Goal: Register for event/course

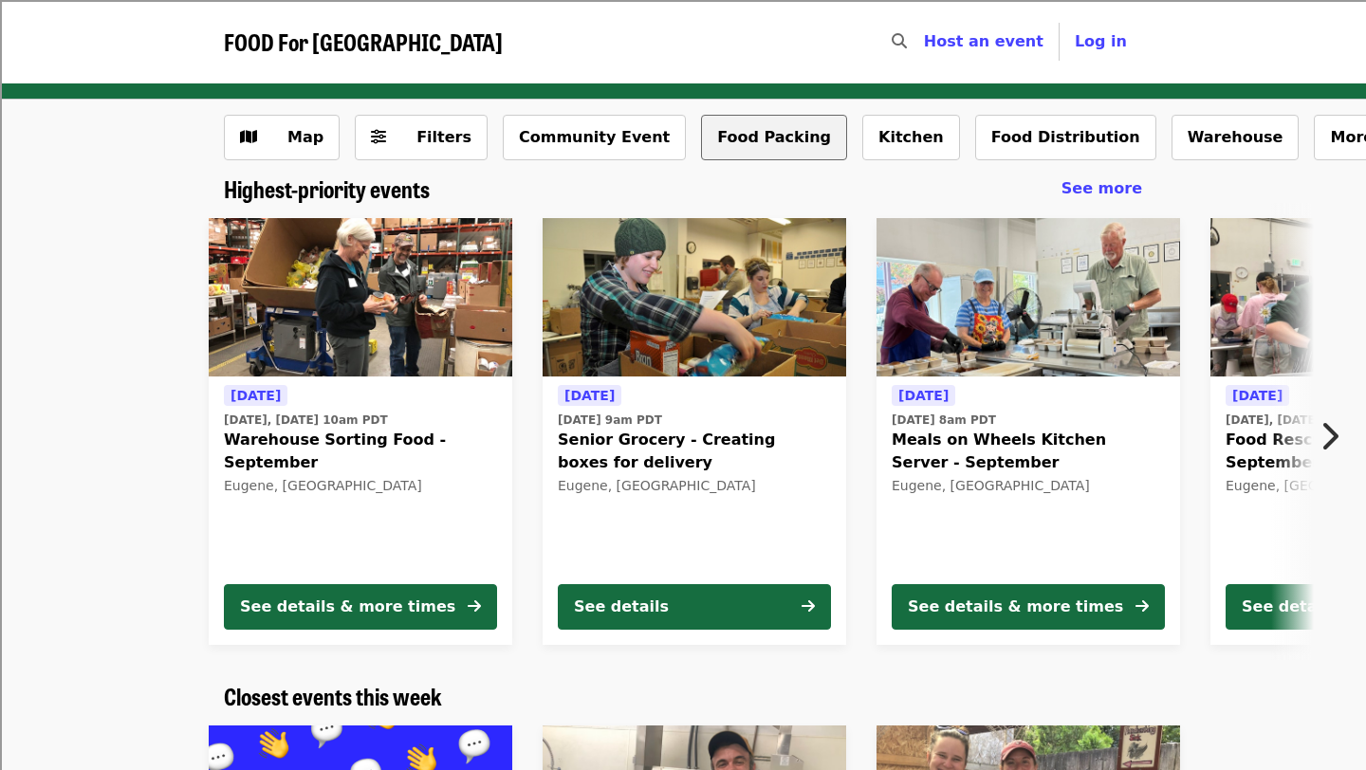
click at [733, 132] on button "Food Packing" at bounding box center [774, 138] width 146 height 46
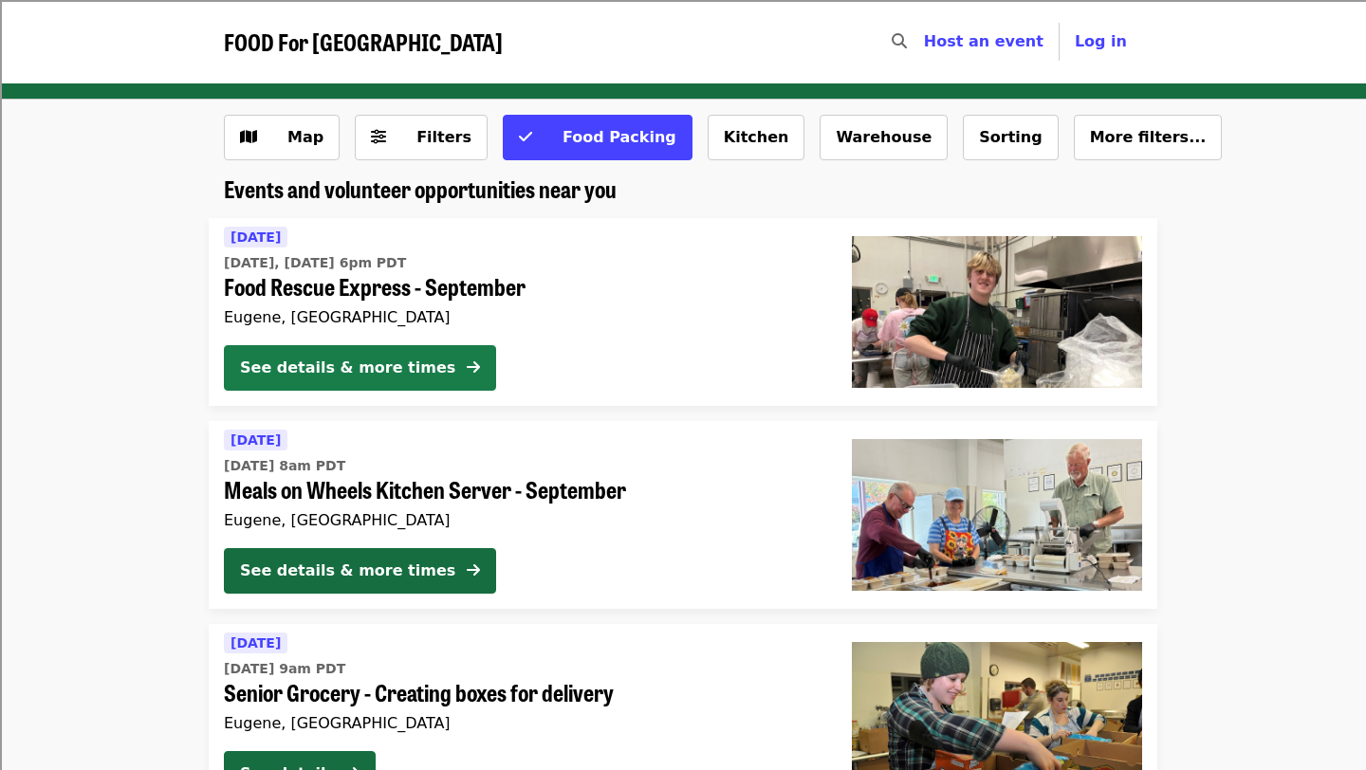
click at [366, 367] on div "See details & more times" at bounding box center [347, 368] width 215 height 23
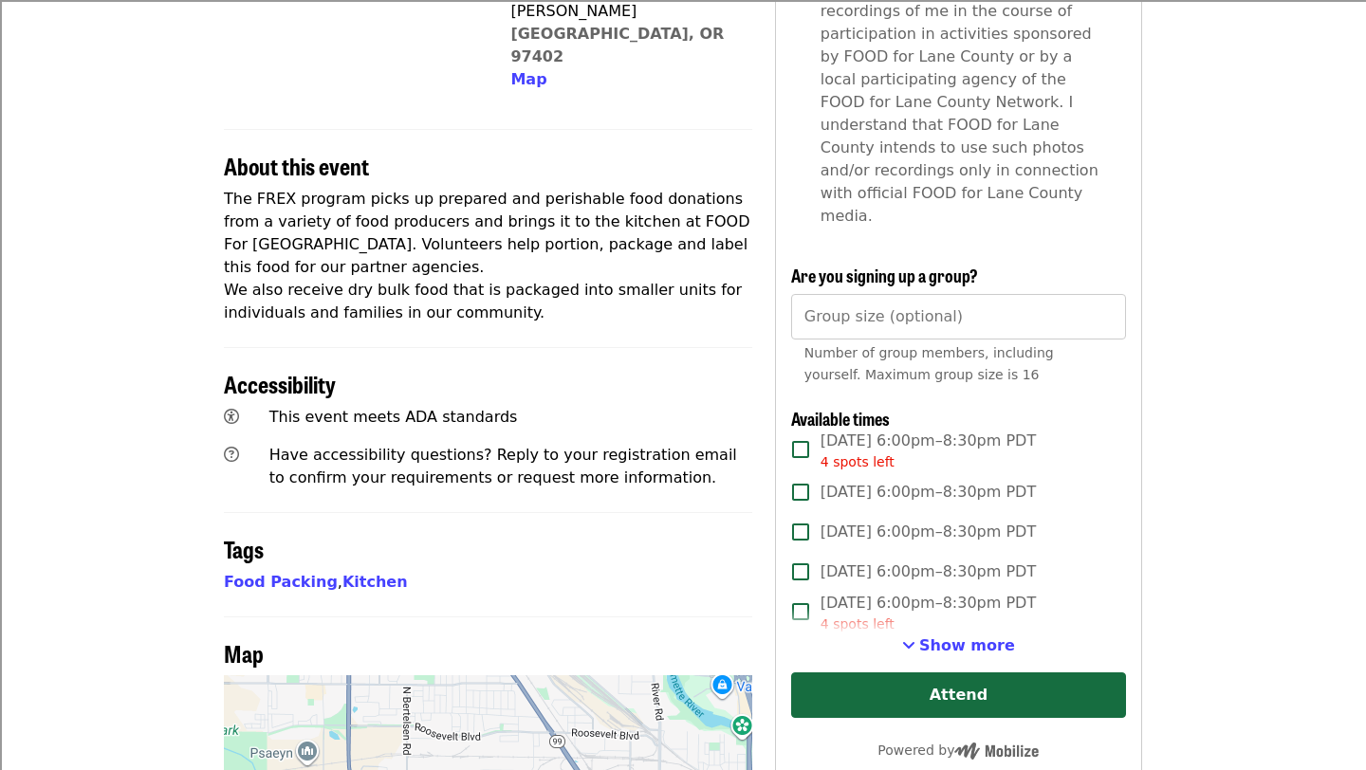
scroll to position [563, 0]
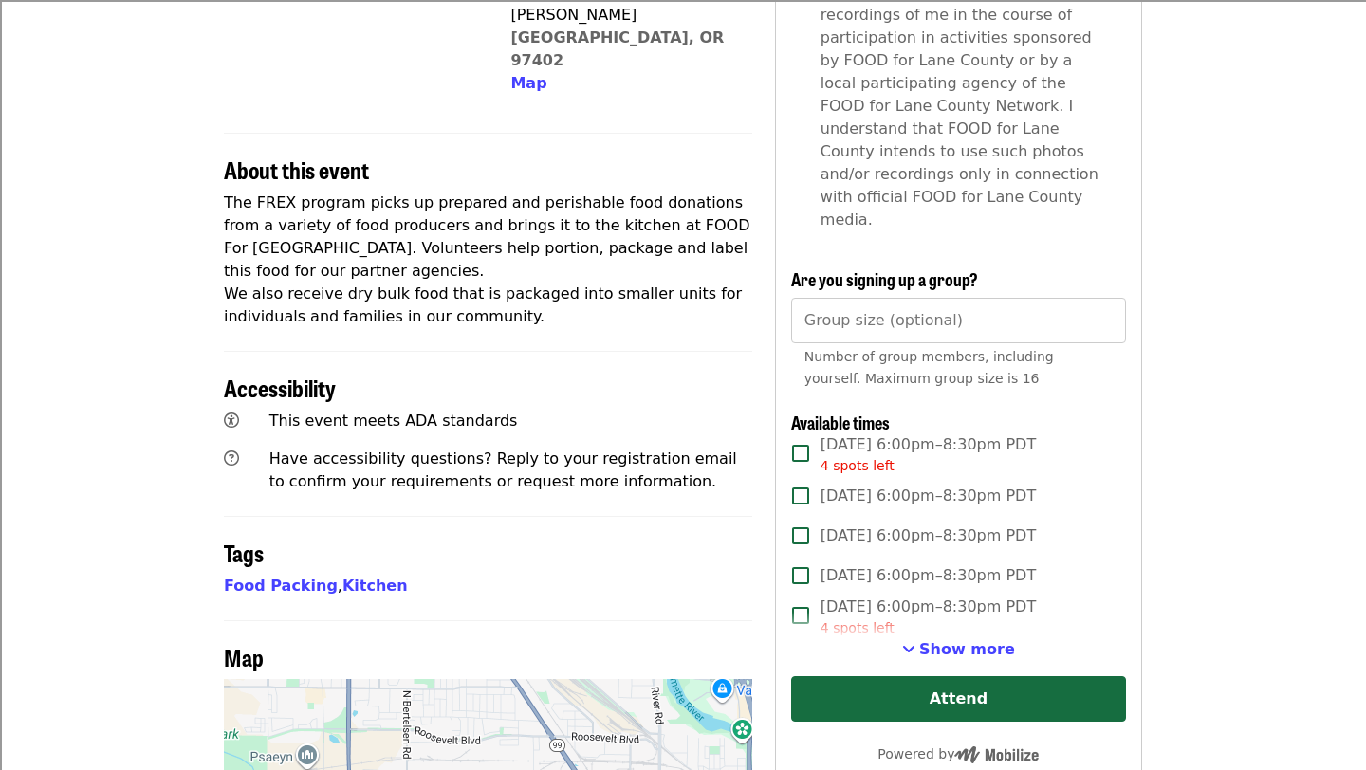
click at [960, 640] on span "Show more" at bounding box center [967, 649] width 96 height 18
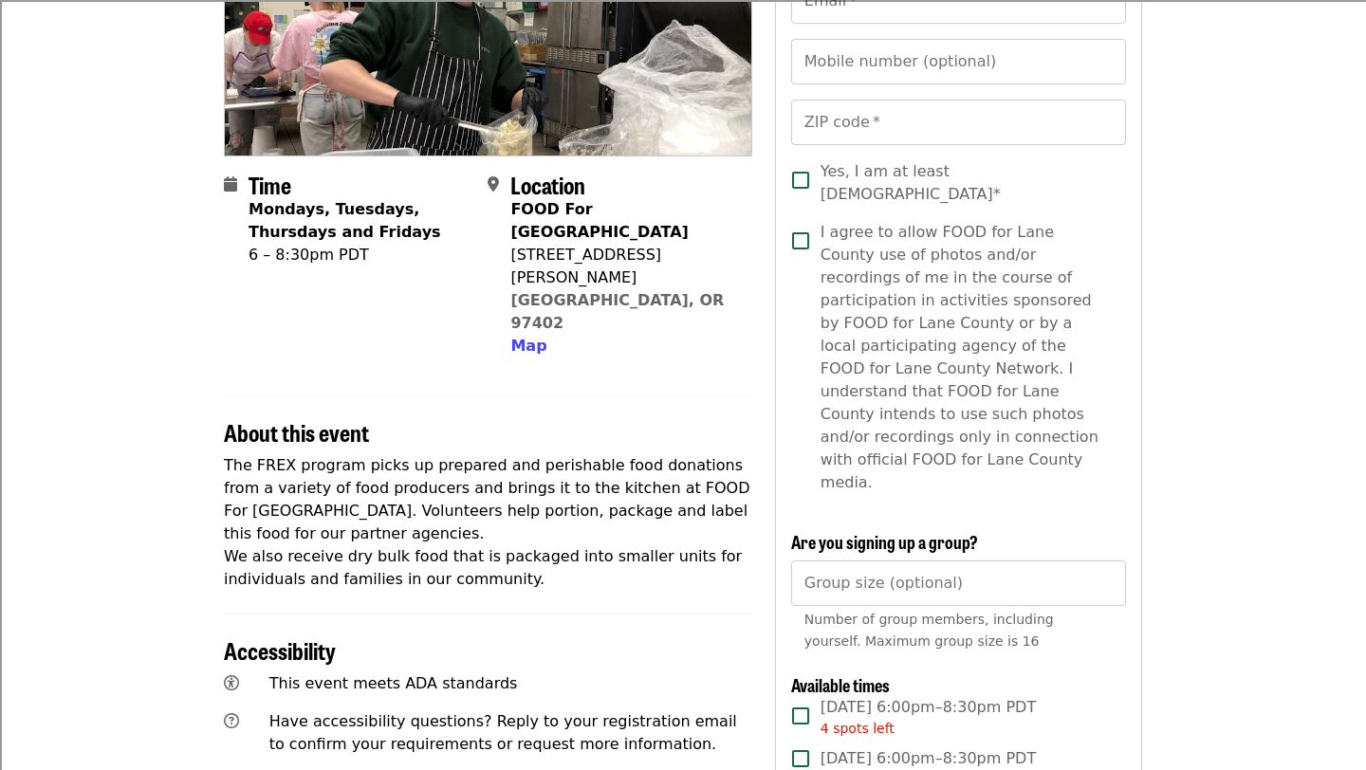
scroll to position [0, 0]
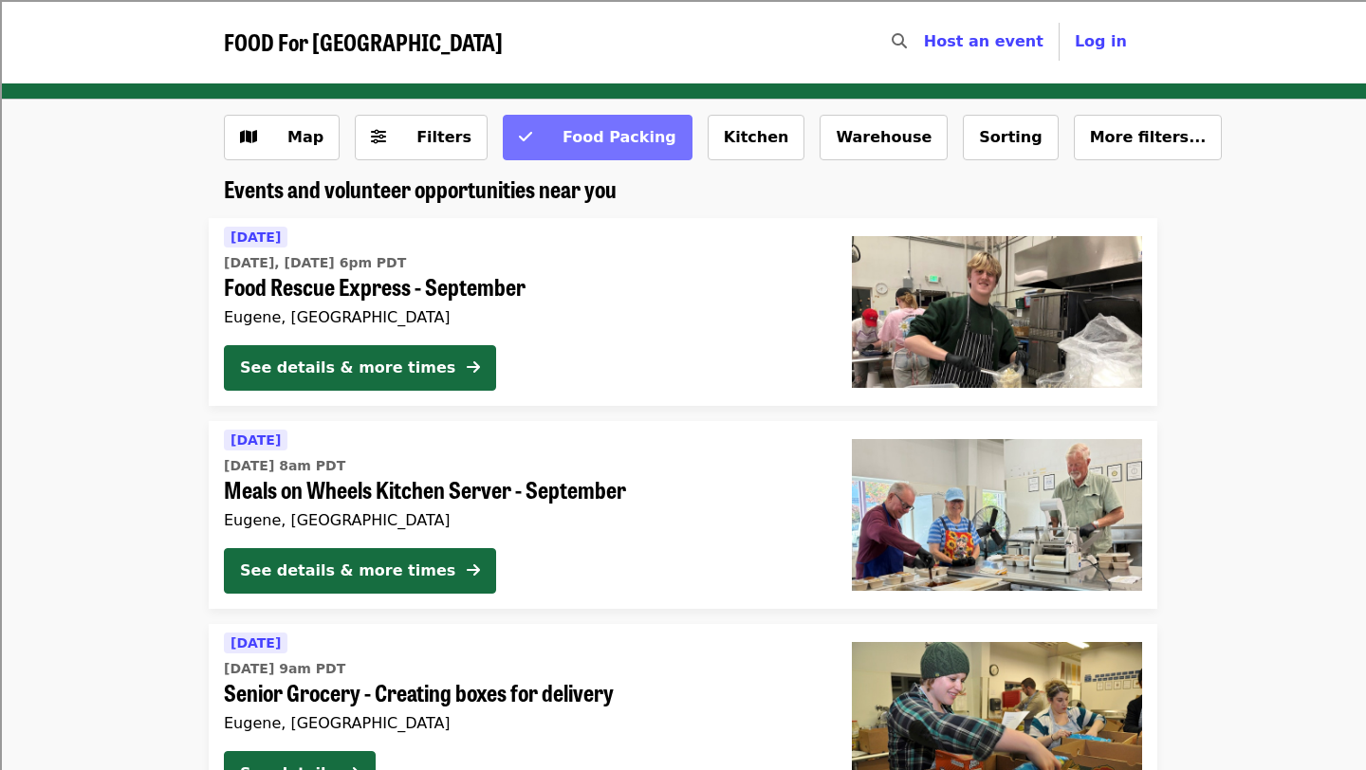
click at [573, 135] on span "Food Packing" at bounding box center [620, 137] width 114 height 18
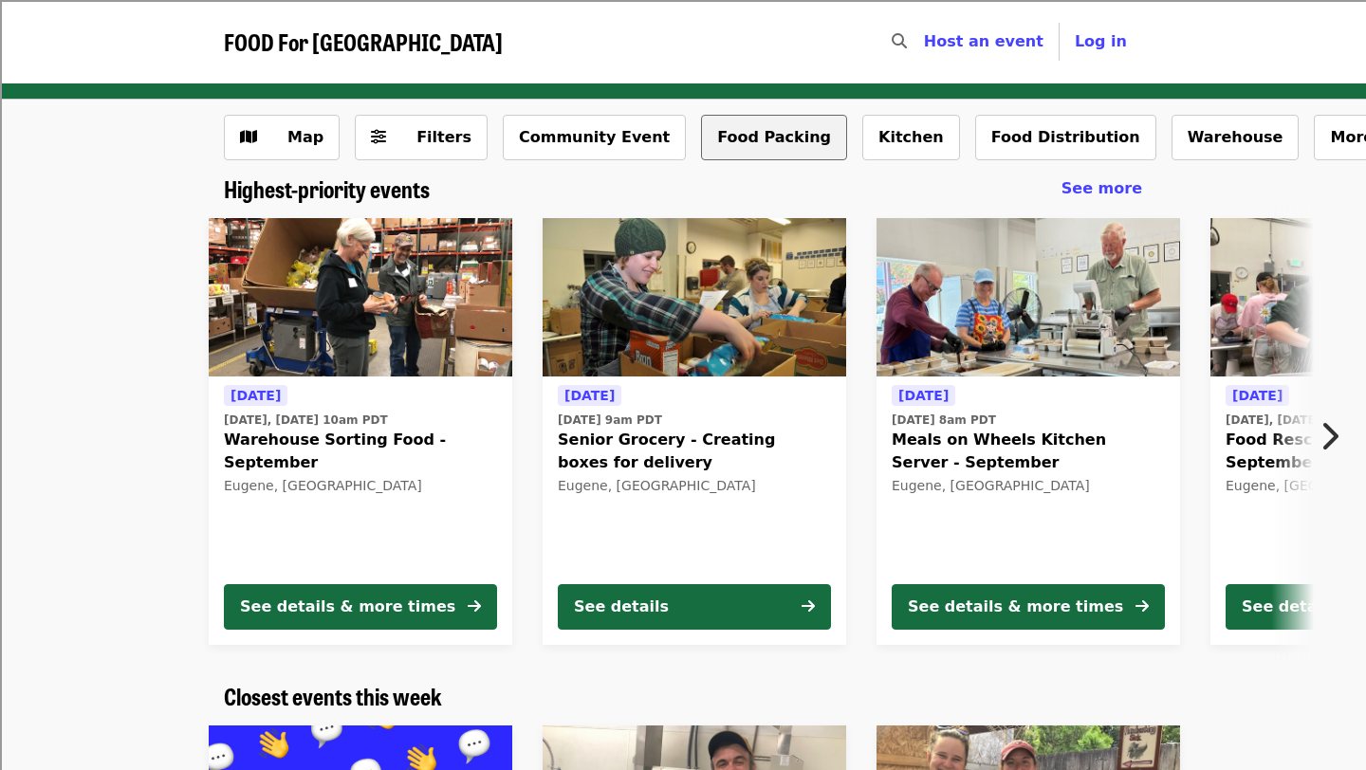
click at [734, 145] on button "Food Packing" at bounding box center [774, 138] width 146 height 46
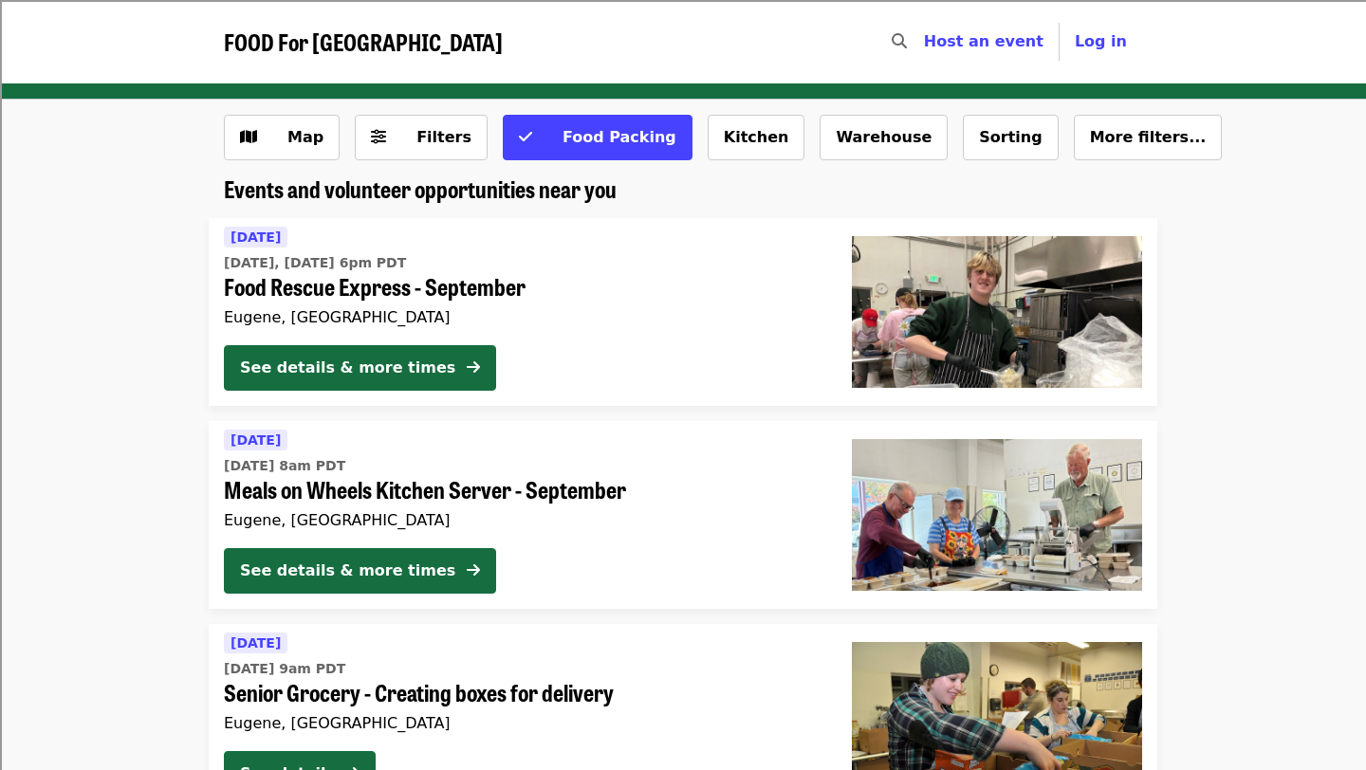
click at [670, 339] on div "[DATE] [DATE], [DATE] 6pm PDT Food Rescue Express - September [GEOGRAPHIC_DATA]…" at bounding box center [523, 312] width 628 height 188
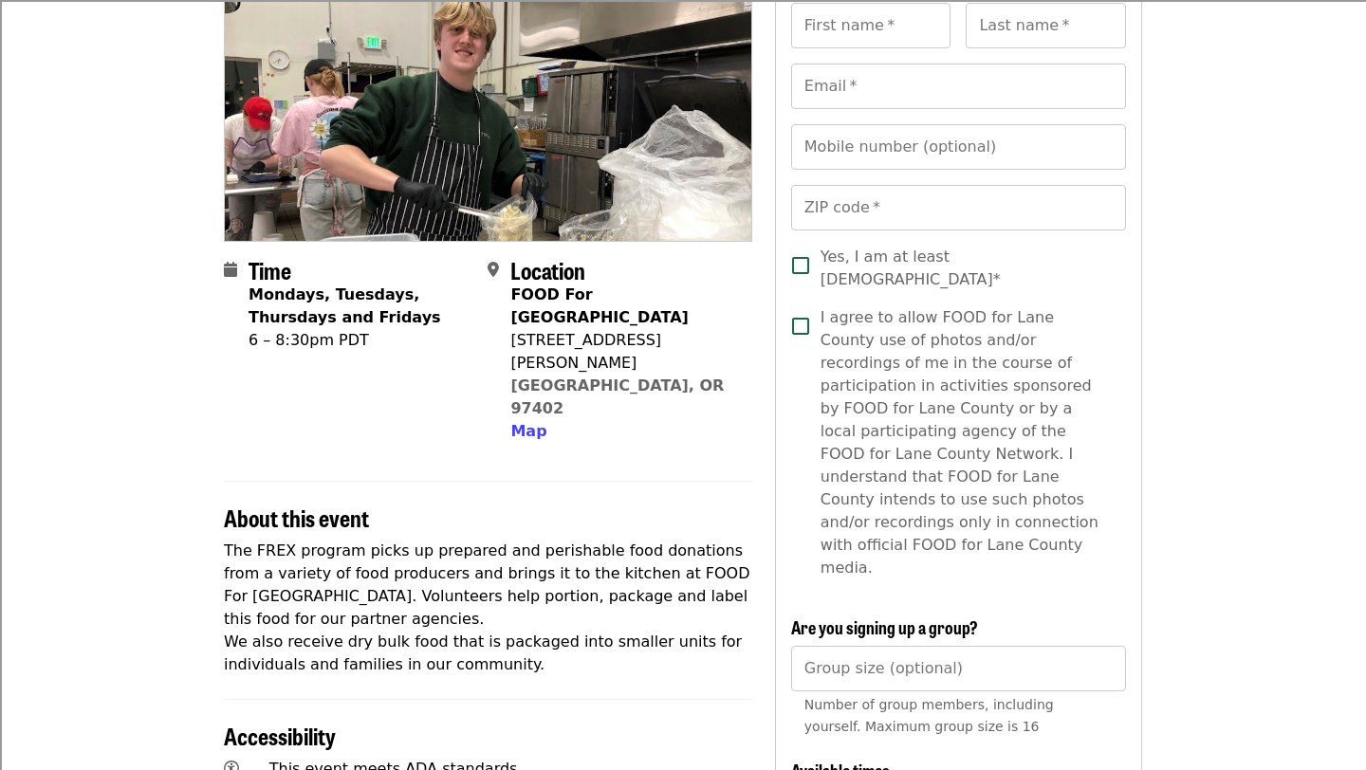
scroll to position [207, 0]
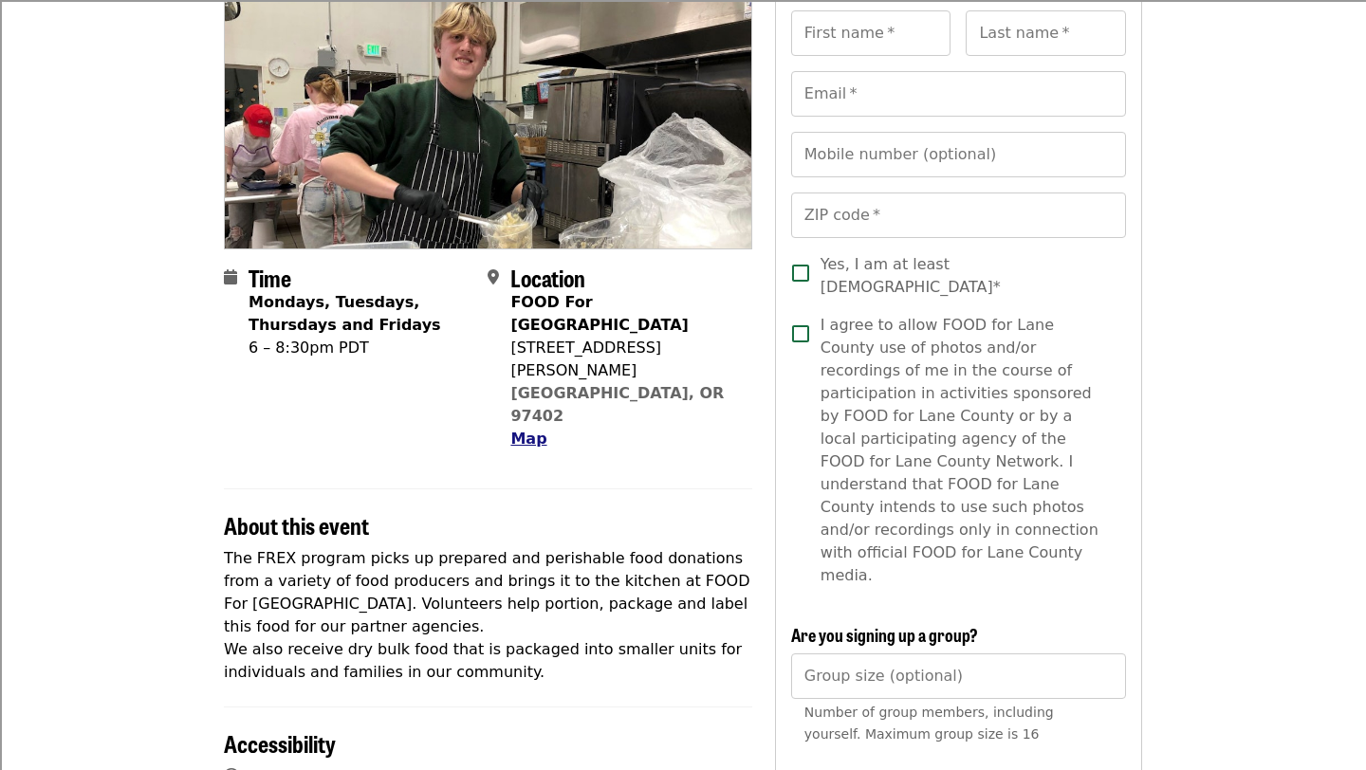
click at [531, 430] on span "Map" at bounding box center [528, 439] width 36 height 18
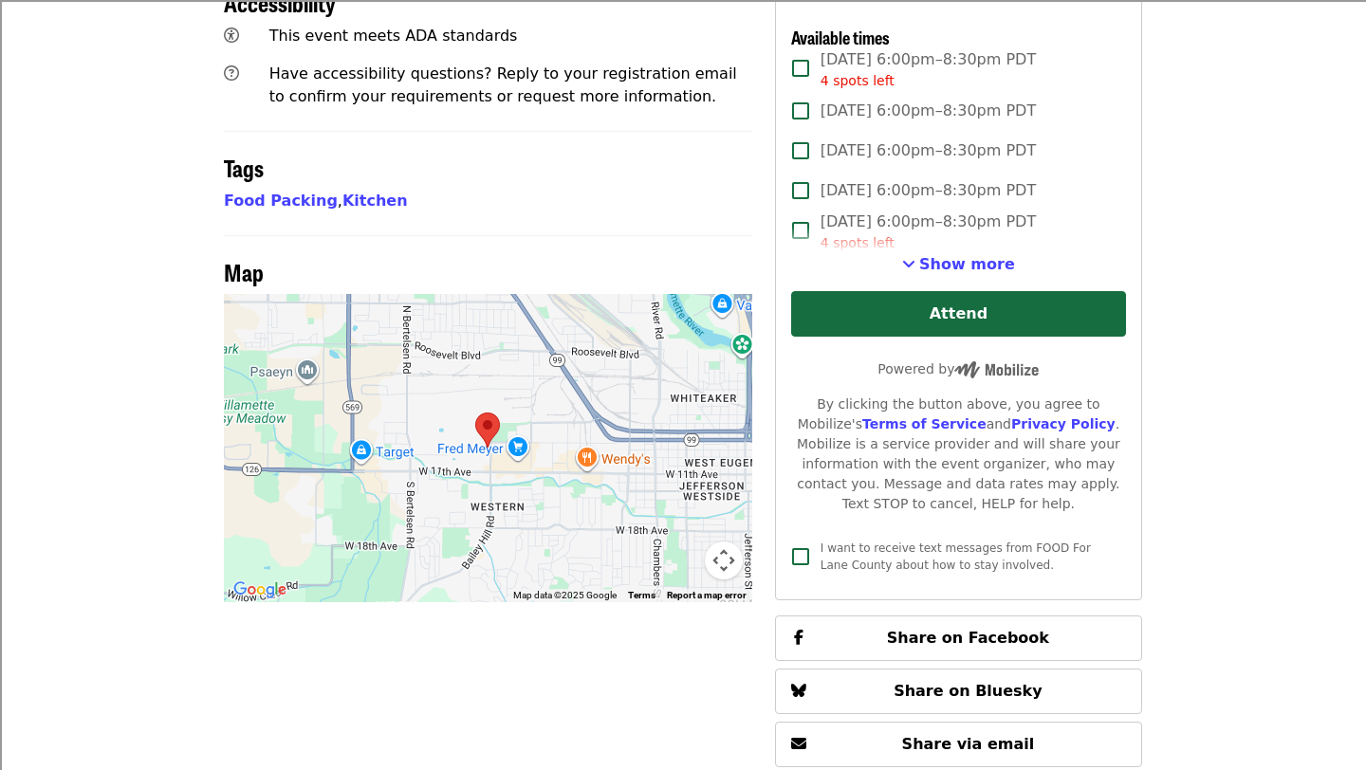
scroll to position [942, 0]
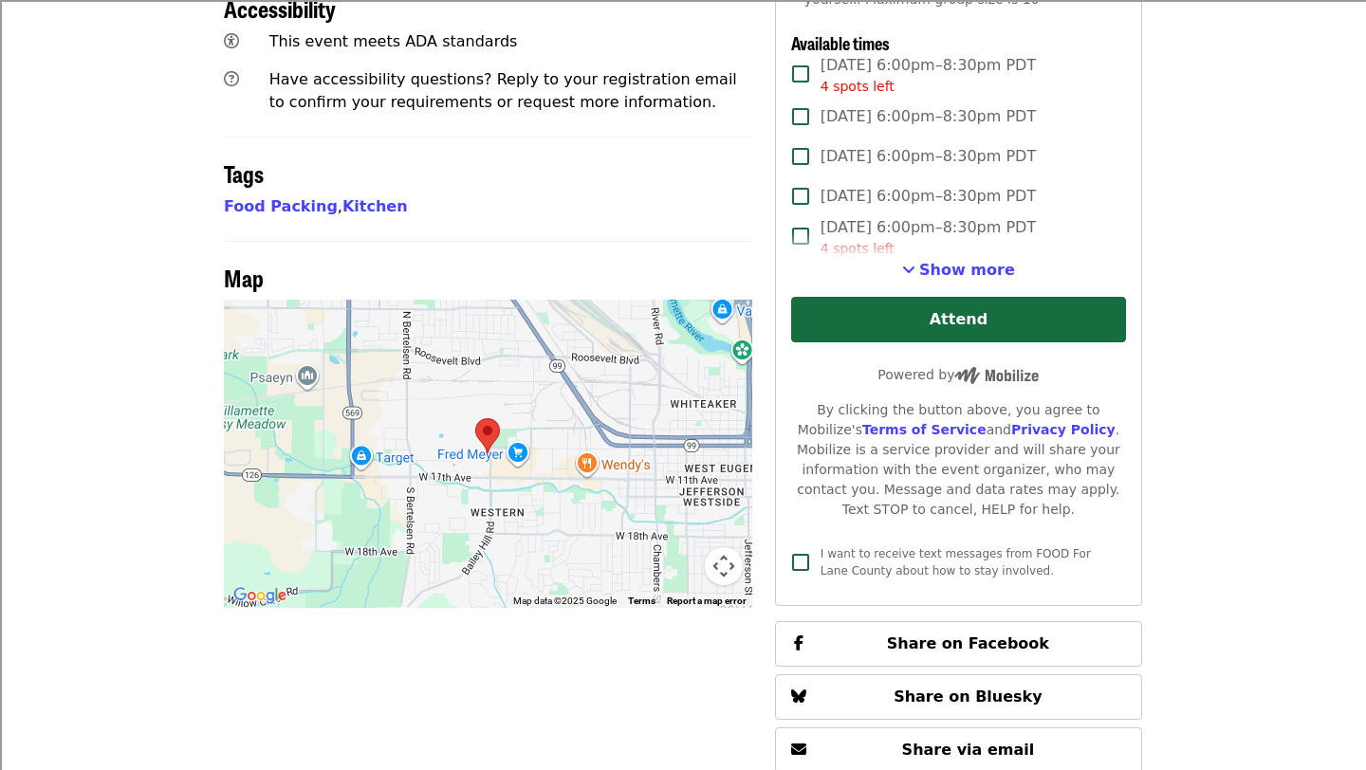
click at [492, 407] on div at bounding box center [488, 454] width 529 height 308
click at [733, 547] on button "Map camera controls" at bounding box center [724, 566] width 38 height 38
click at [634, 547] on button "Move down" at bounding box center [629, 566] width 38 height 38
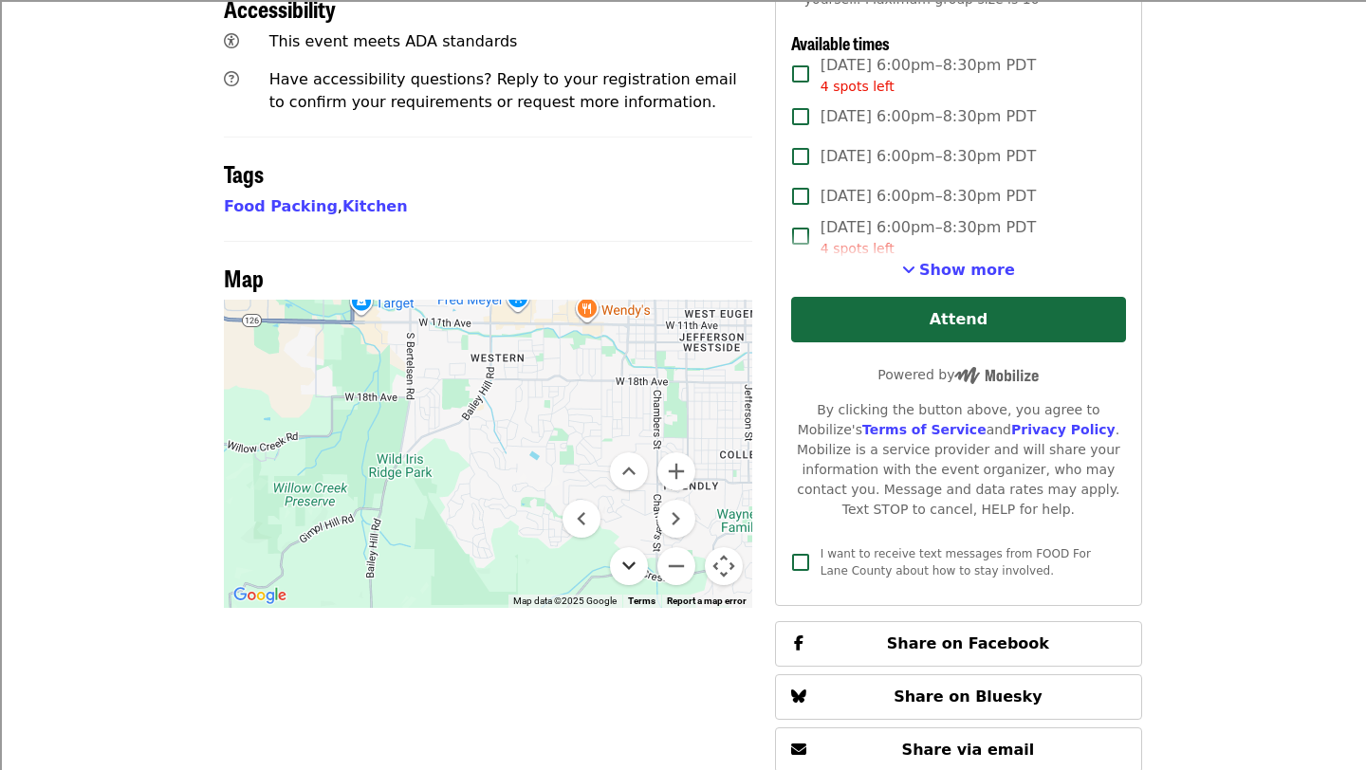
click at [634, 547] on button "Move down" at bounding box center [629, 566] width 38 height 38
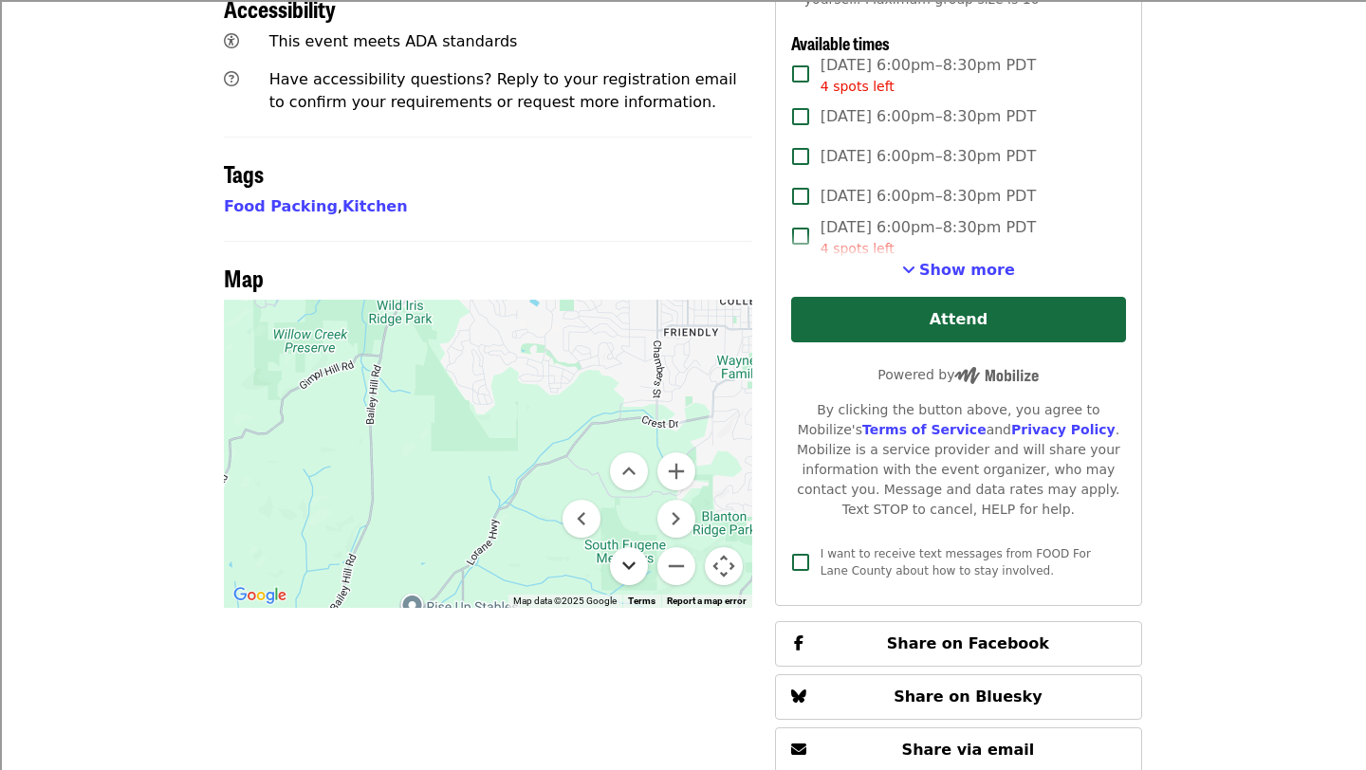
click at [634, 547] on button "Move down" at bounding box center [629, 566] width 38 height 38
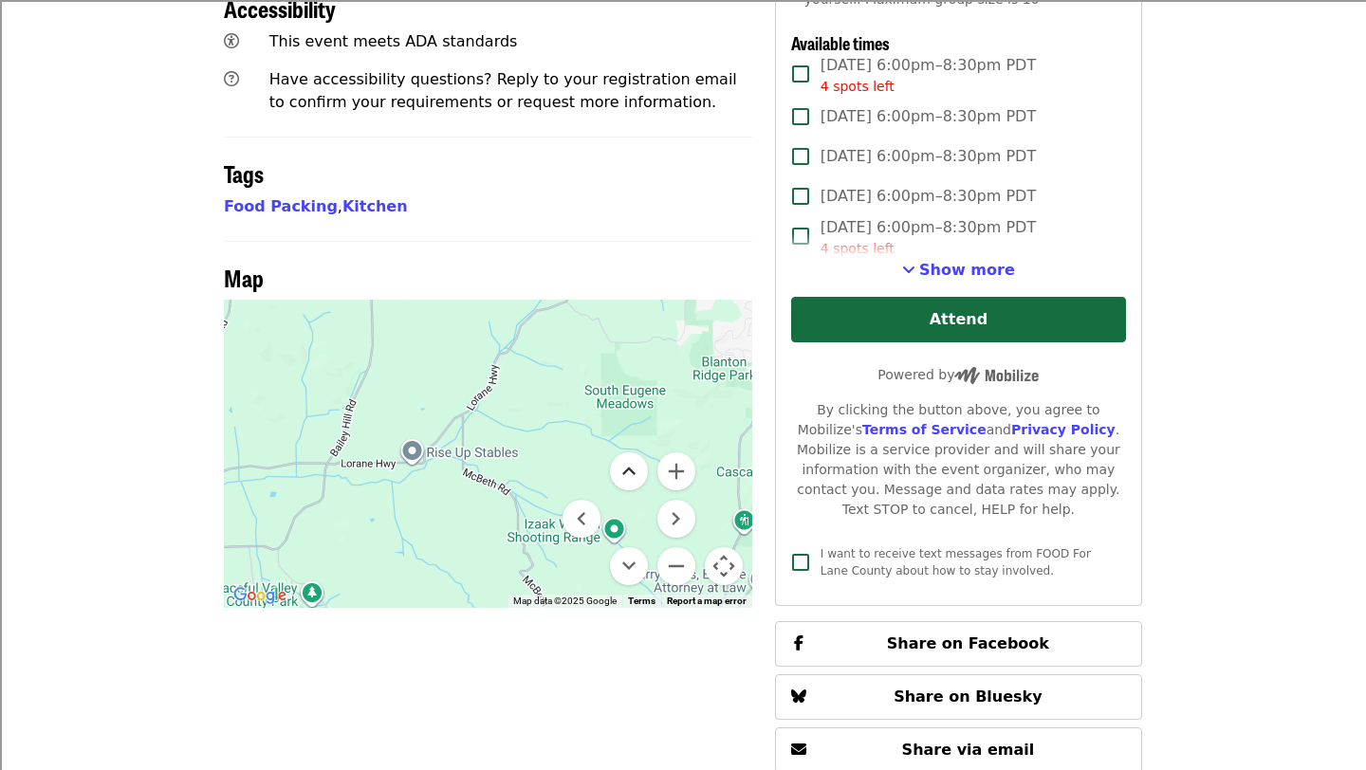
click at [631, 453] on button "Move up" at bounding box center [629, 472] width 38 height 38
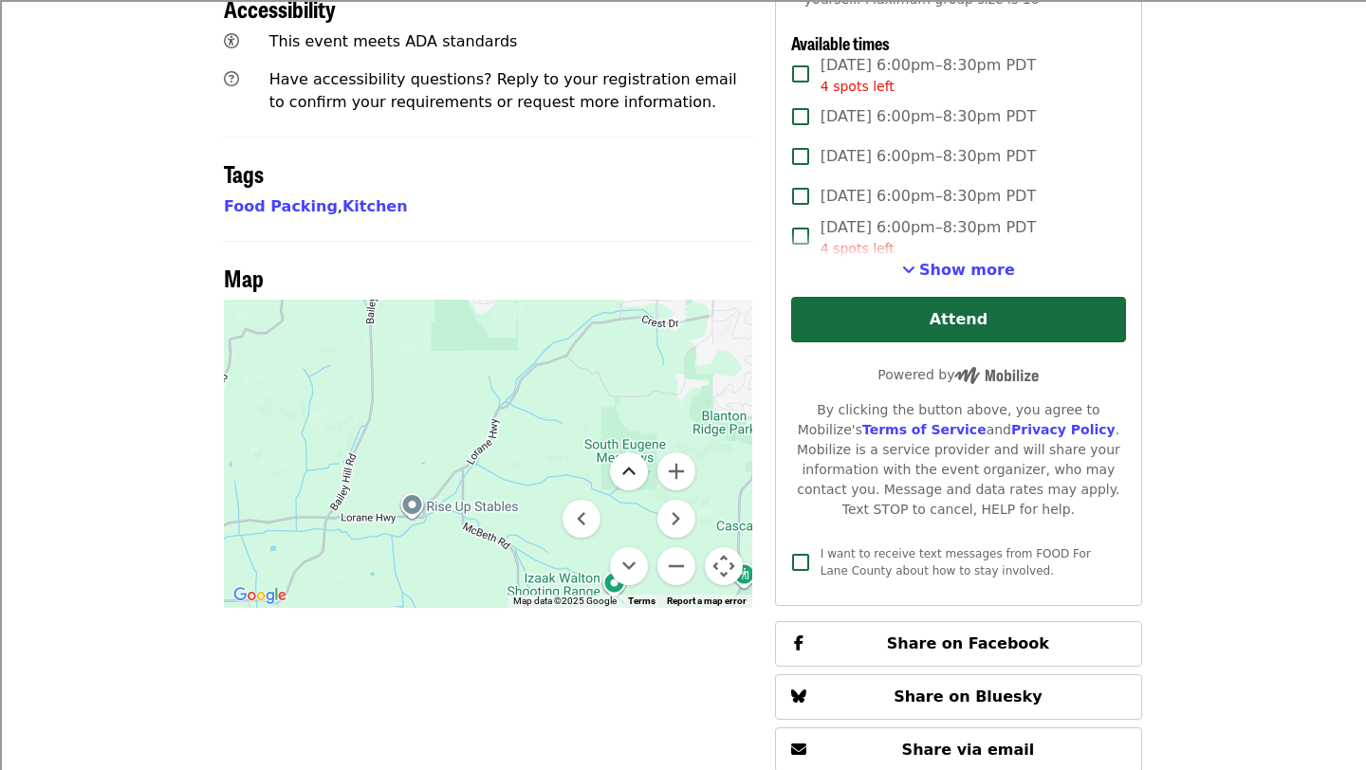
click at [631, 453] on button "Move up" at bounding box center [629, 472] width 38 height 38
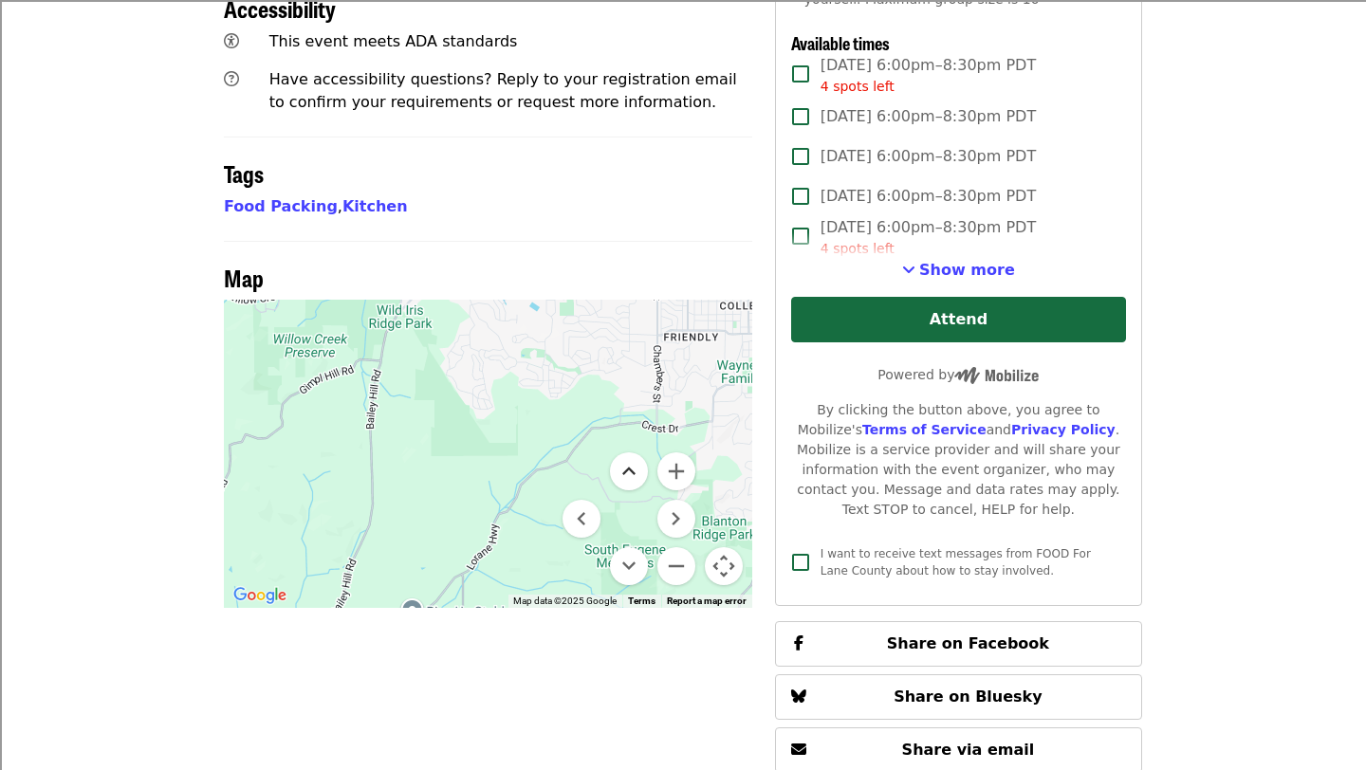
click at [631, 453] on button "Move up" at bounding box center [629, 472] width 38 height 38
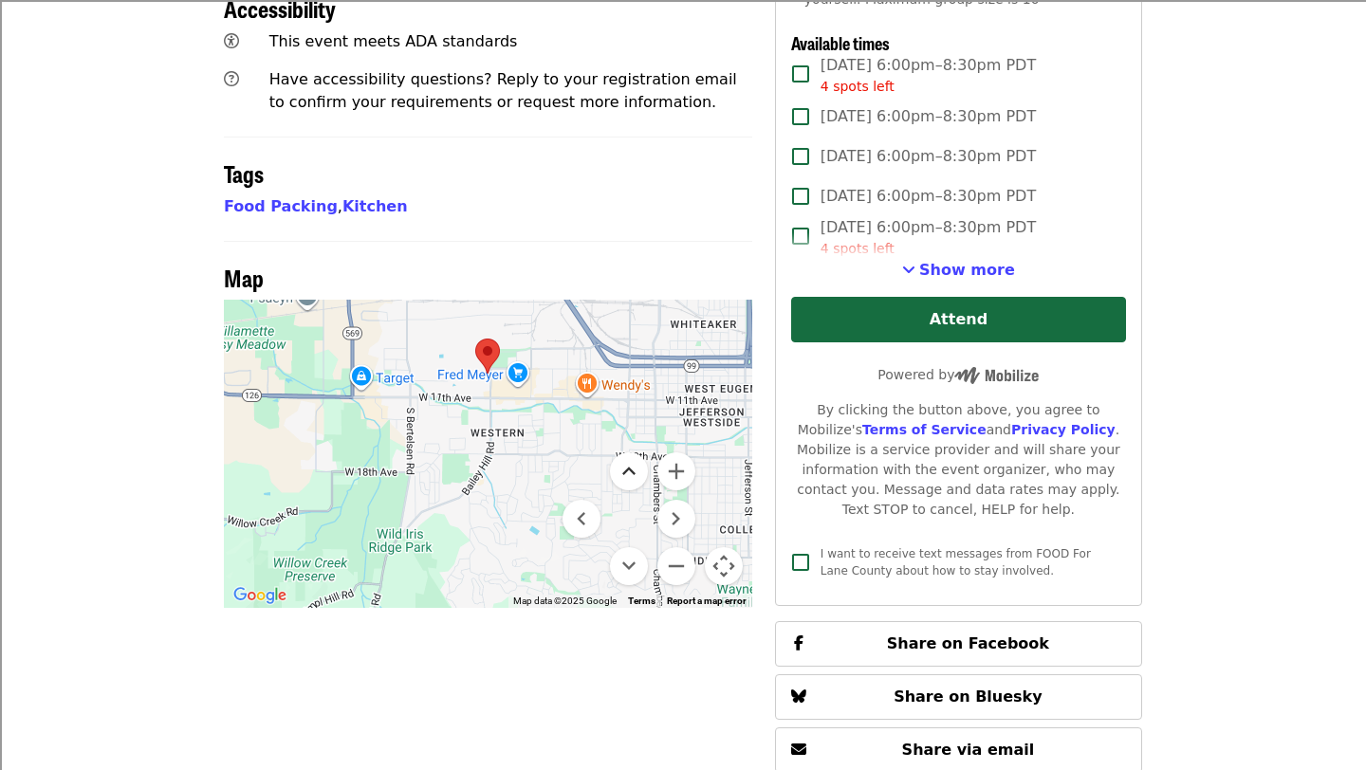
click at [631, 453] on button "Move up" at bounding box center [629, 472] width 38 height 38
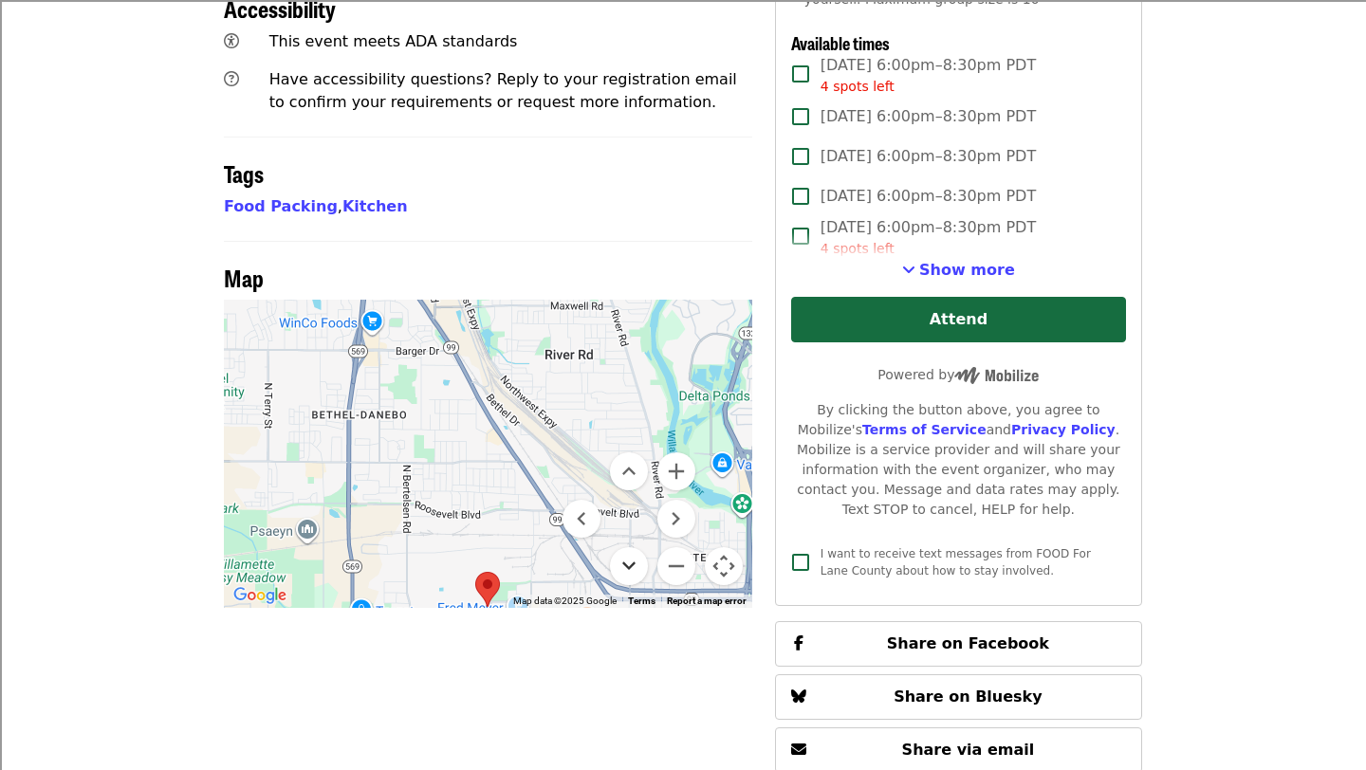
click at [634, 547] on button "Move down" at bounding box center [629, 566] width 38 height 38
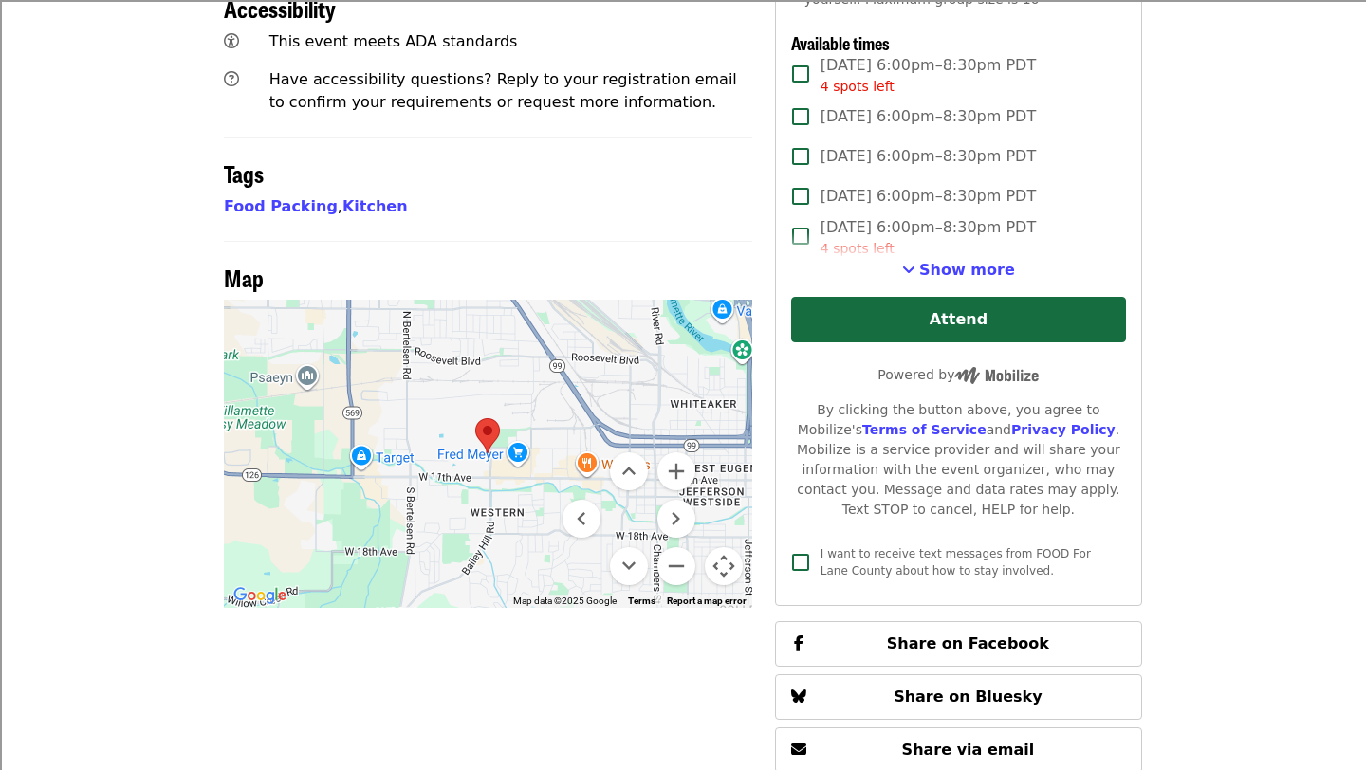
click at [727, 547] on button "Map camera controls" at bounding box center [724, 566] width 38 height 38
click at [475, 418] on area at bounding box center [475, 418] width 0 height 0
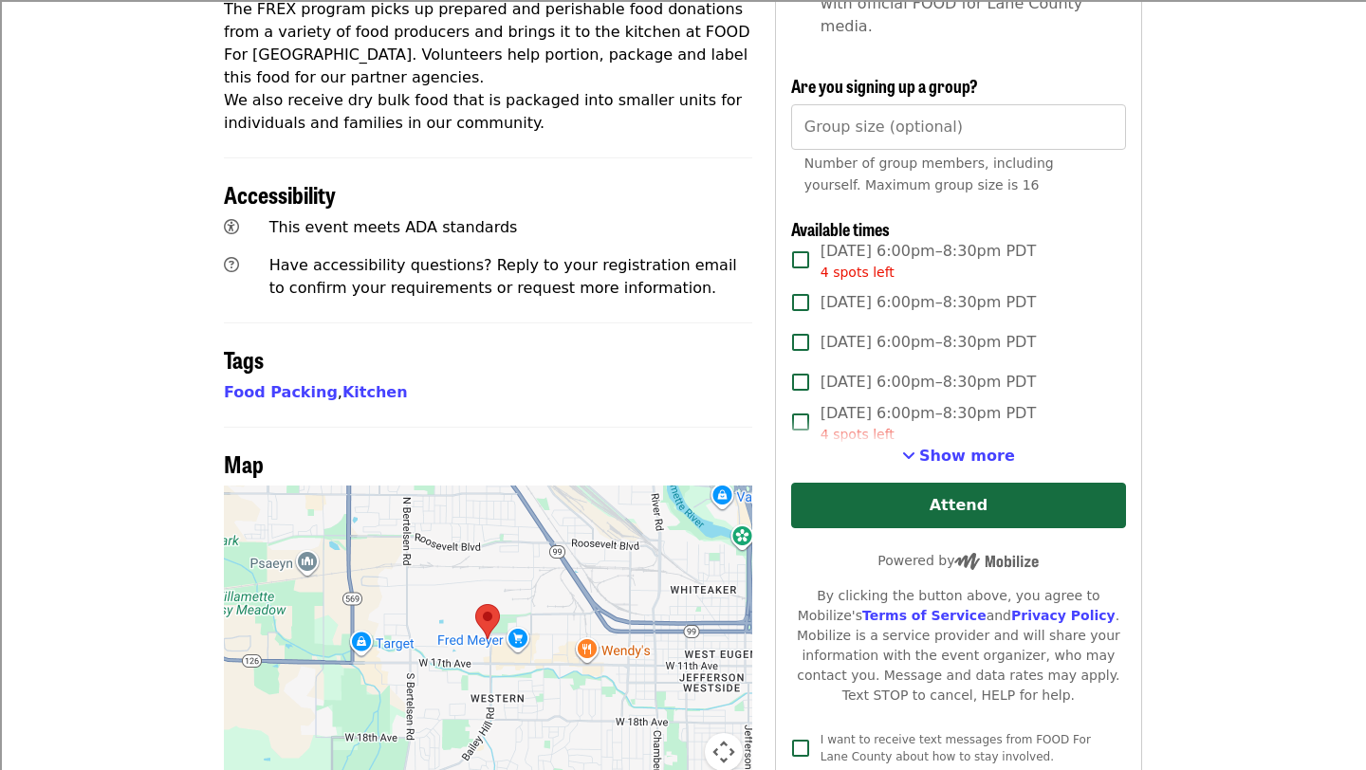
scroll to position [748, 0]
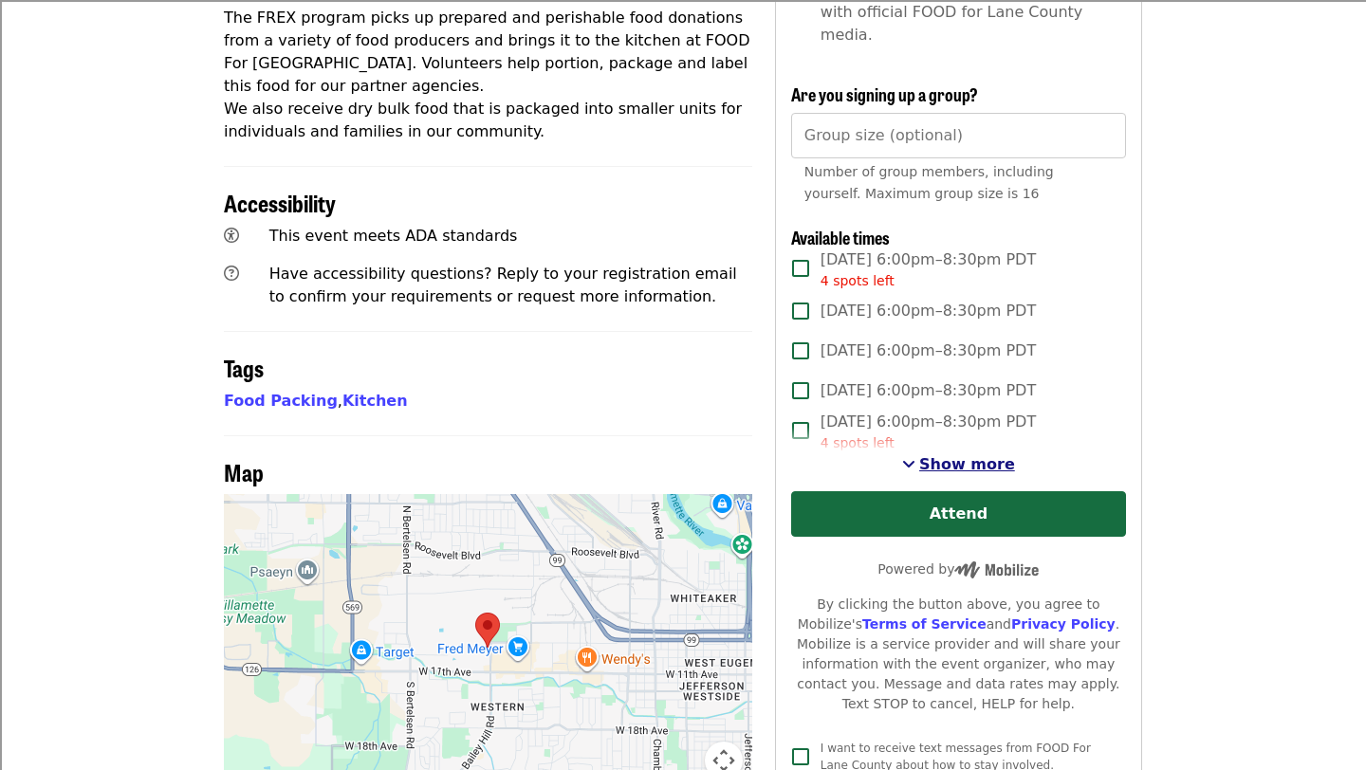
click at [971, 455] on span "Show more" at bounding box center [967, 464] width 96 height 18
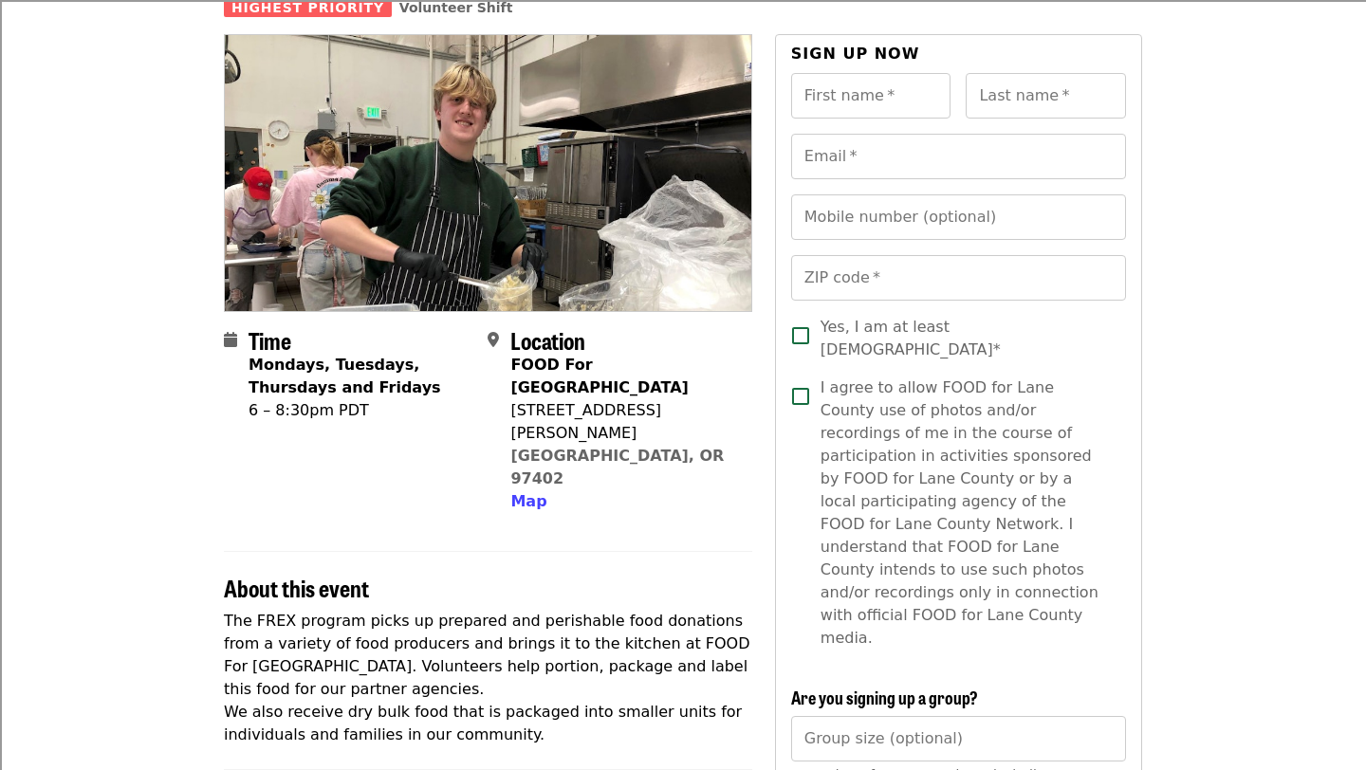
scroll to position [0, 0]
